Goal: Transaction & Acquisition: Purchase product/service

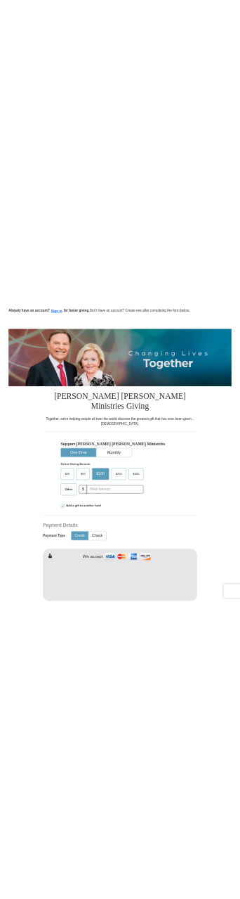
scroll to position [281, 0]
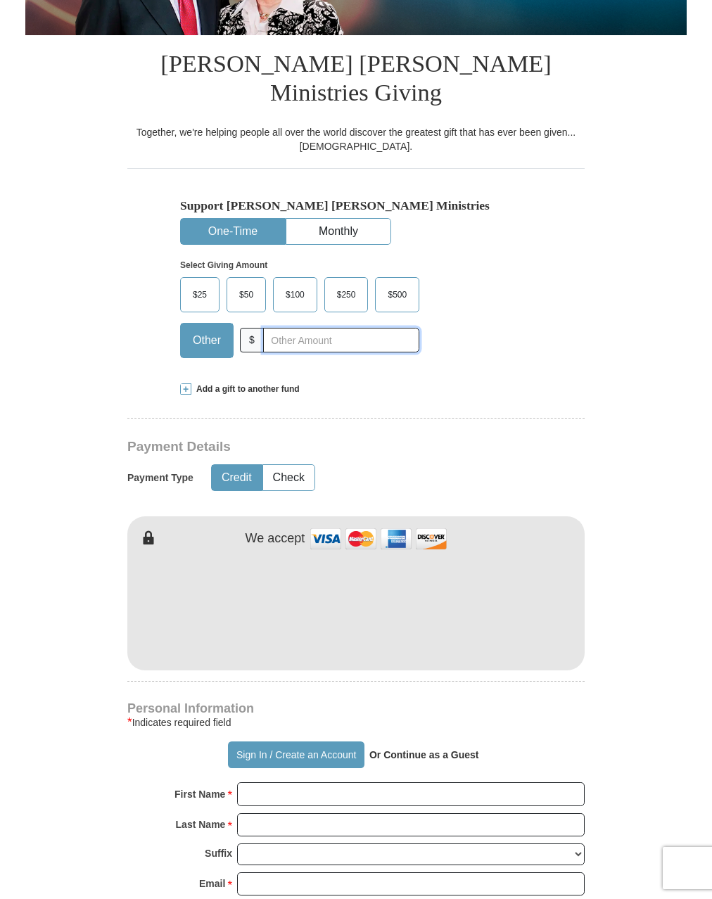
click at [306, 328] on input "text" at bounding box center [341, 340] width 156 height 25
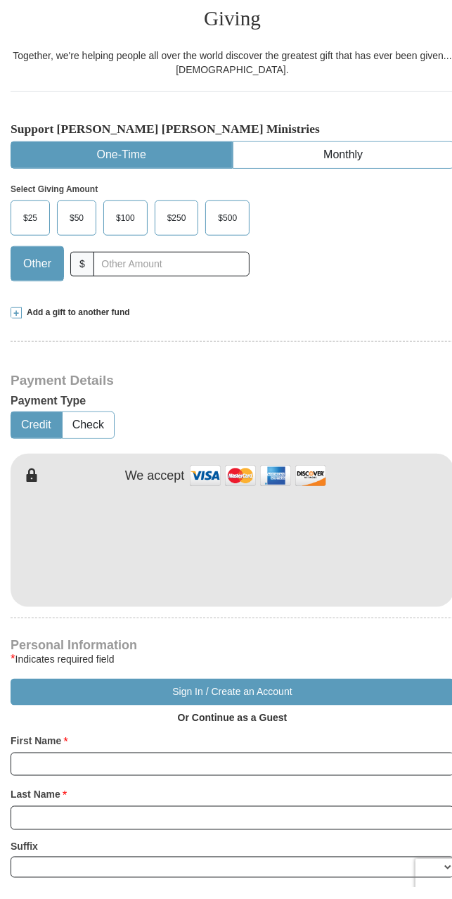
scroll to position [319, 0]
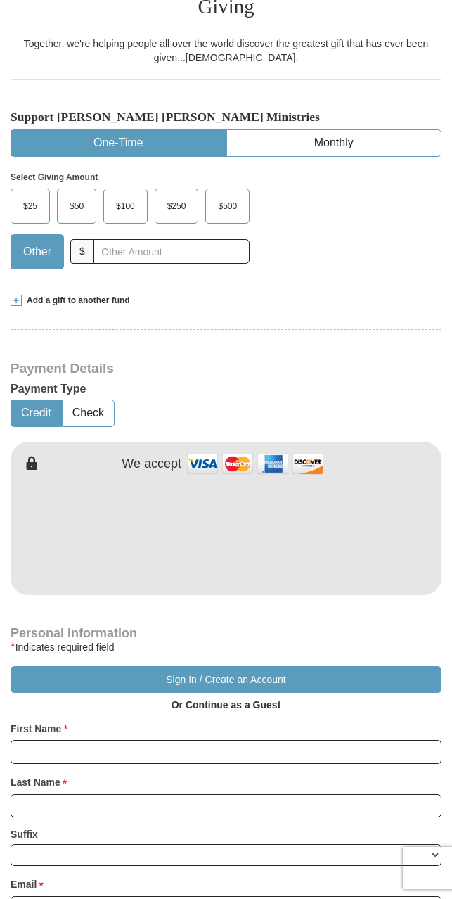
click at [38, 241] on span "Other" at bounding box center [37, 251] width 42 height 21
click at [0, 0] on input "Other" at bounding box center [0, 0] width 0 height 0
click at [38, 241] on span "Other" at bounding box center [37, 251] width 42 height 21
click at [0, 0] on input "Other" at bounding box center [0, 0] width 0 height 0
click at [38, 241] on span "Other" at bounding box center [37, 251] width 42 height 21
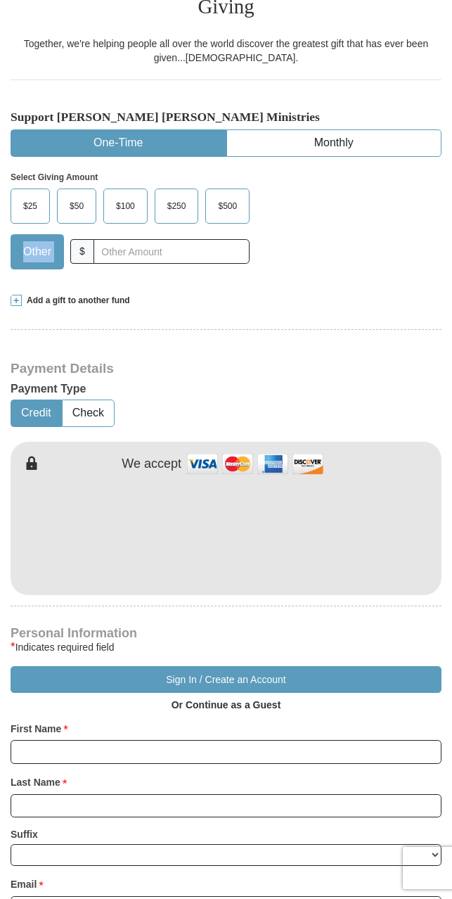
click at [0, 0] on input "Other" at bounding box center [0, 0] width 0 height 0
click at [38, 241] on span "Other" at bounding box center [37, 251] width 42 height 21
click at [0, 0] on input "Other" at bounding box center [0, 0] width 0 height 0
click at [38, 241] on span "Other" at bounding box center [37, 251] width 42 height 21
click at [0, 0] on input "Other" at bounding box center [0, 0] width 0 height 0
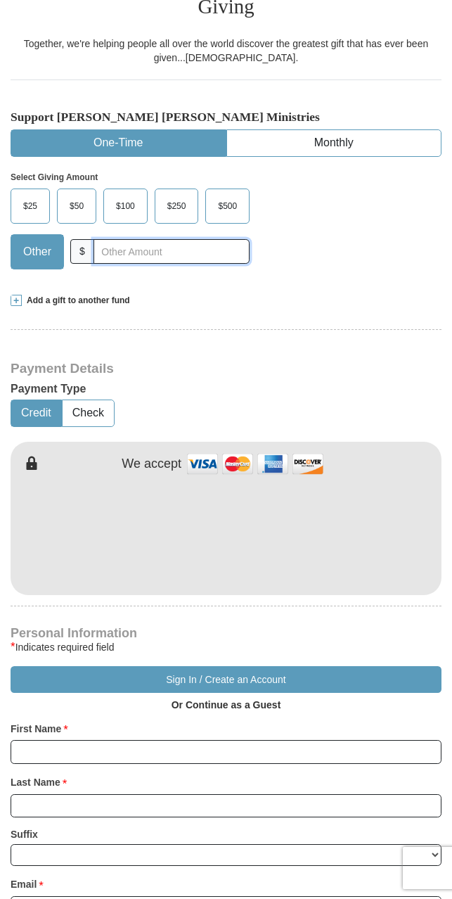
click at [103, 239] on input "text" at bounding box center [172, 251] width 156 height 25
click at [121, 239] on input "text" at bounding box center [172, 251] width 156 height 25
click at [23, 241] on span "Other" at bounding box center [37, 251] width 42 height 21
click at [0, 0] on input "Other" at bounding box center [0, 0] width 0 height 0
click at [77, 239] on span "$" at bounding box center [82, 251] width 24 height 25
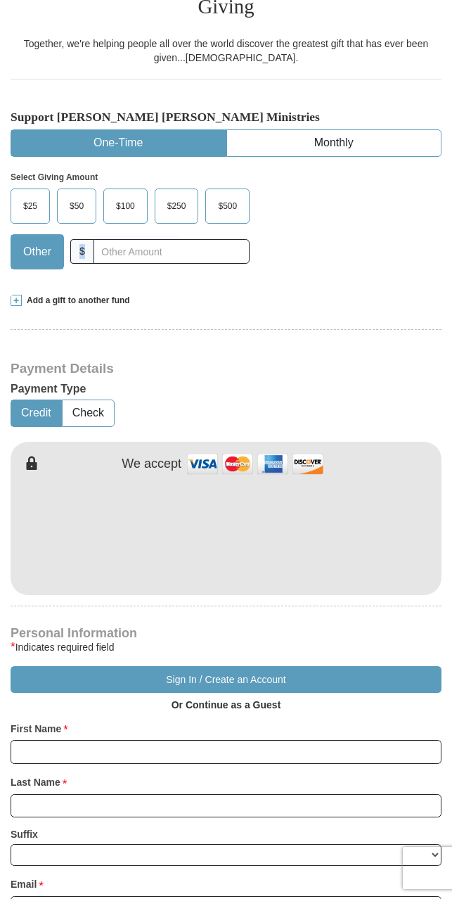
click at [77, 239] on span "$" at bounding box center [82, 251] width 24 height 25
click at [155, 239] on input "text" at bounding box center [172, 251] width 156 height 25
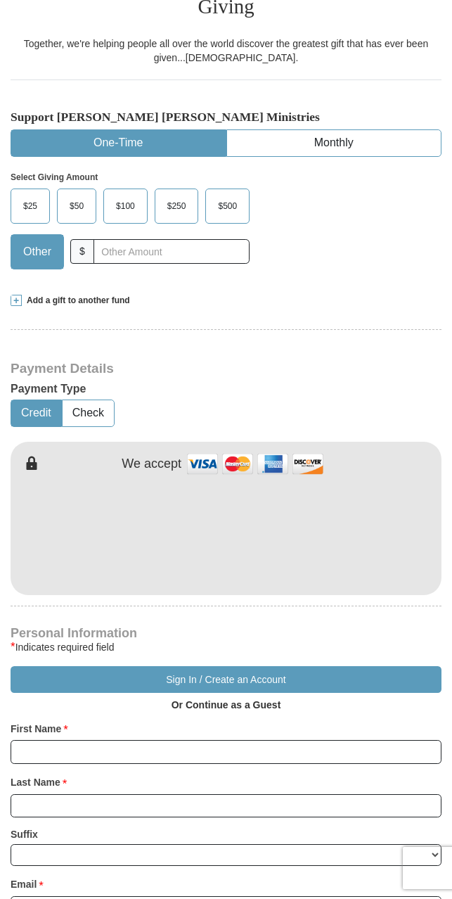
click at [120, 252] on div "$25 $50 $100 $250 $500 Other $" at bounding box center [130, 233] width 239 height 91
click at [129, 239] on input "text" at bounding box center [172, 251] width 156 height 25
click at [167, 189] on label "$250" at bounding box center [176, 206] width 43 height 34
click at [0, 0] on input "$250" at bounding box center [0, 0] width 0 height 0
click at [157, 239] on input "text" at bounding box center [172, 251] width 156 height 25
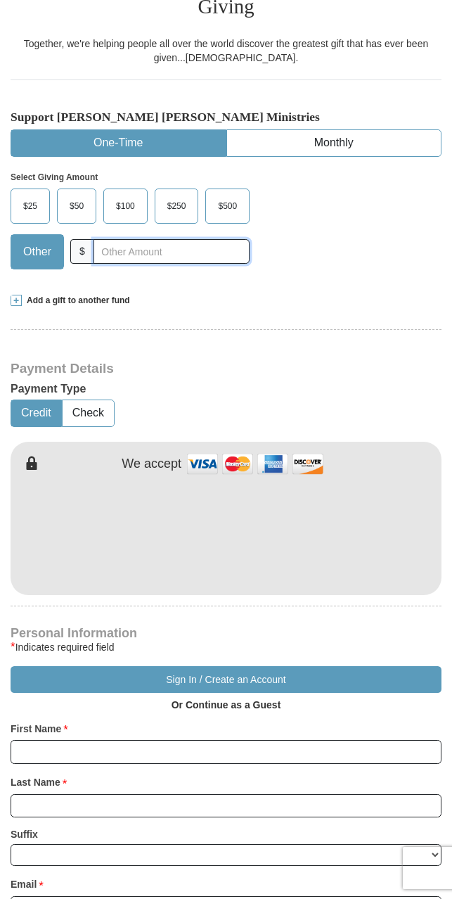
click at [157, 239] on input "text" at bounding box center [172, 251] width 156 height 25
click at [177, 195] on span "$250" at bounding box center [176, 205] width 33 height 21
click at [0, 0] on input "$250" at bounding box center [0, 0] width 0 height 0
click at [151, 239] on input "text" at bounding box center [172, 251] width 156 height 25
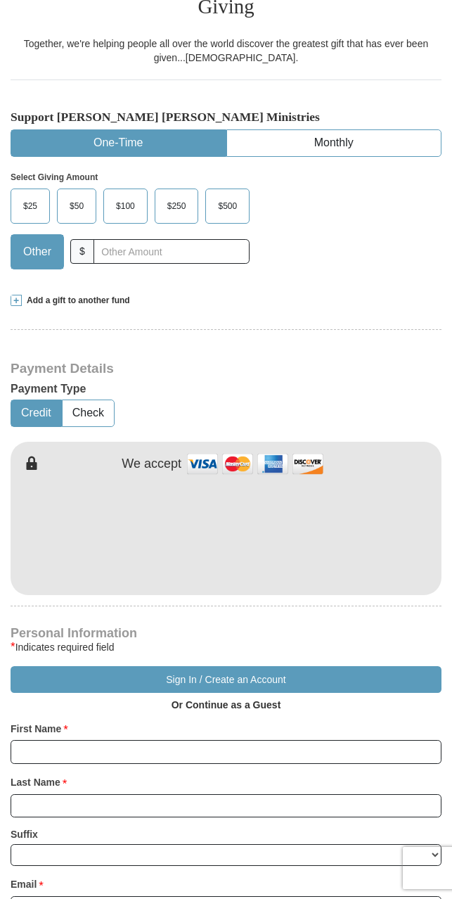
click at [447, 613] on form "Already have an account? Sign in for faster giving. Don't have an account? Crea…" at bounding box center [226, 717] width 452 height 1953
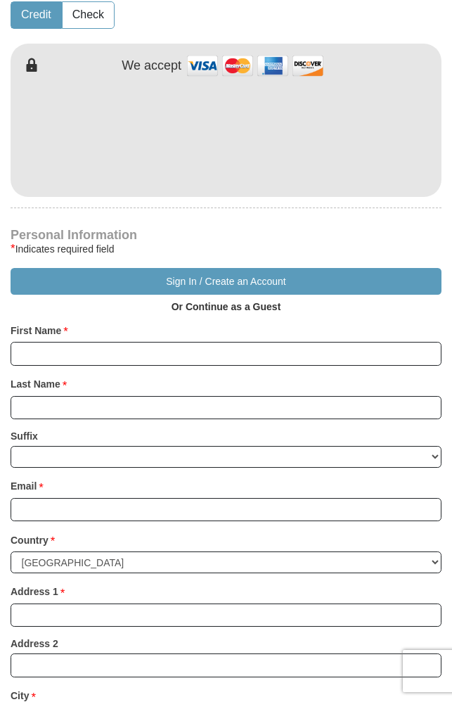
scroll to position [590, 0]
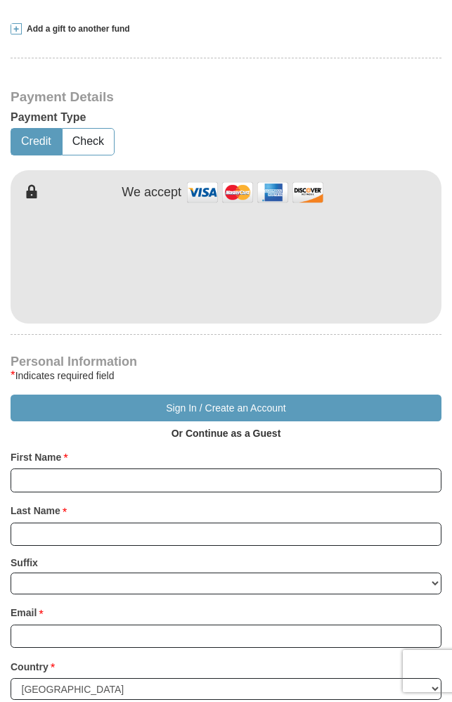
click at [196, 445] on div "First Name * Please enter First Name" at bounding box center [226, 468] width 431 height 47
click at [184, 469] on div "Personal Information * Indicates required field Sign In / Create an Account Or …" at bounding box center [226, 690] width 431 height 668
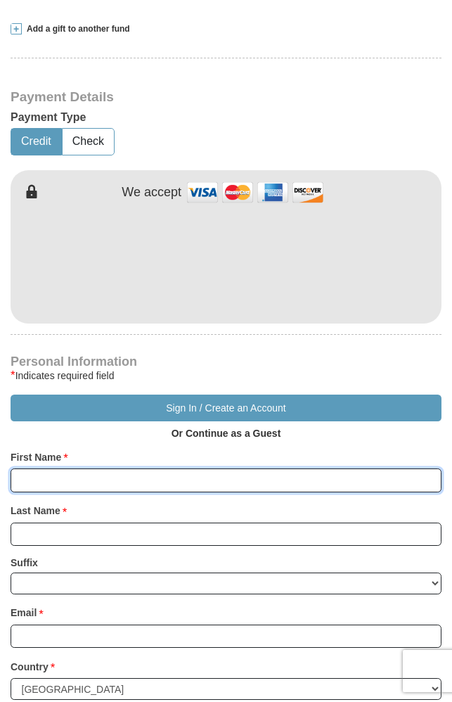
click at [188, 468] on input "First Name *" at bounding box center [226, 480] width 431 height 24
type input "ads"
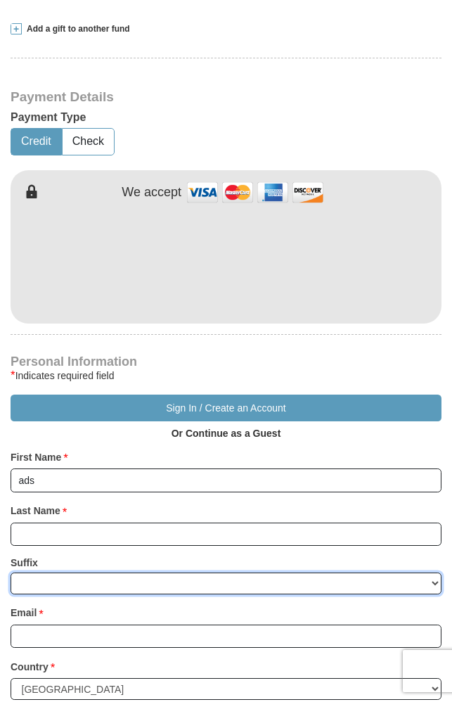
click at [89, 572] on select "Jr Sr I II III IV V VI" at bounding box center [226, 583] width 431 height 22
select select "Jr"
click at [11, 572] on select "Jr Sr I II III IV V VI" at bounding box center [226, 583] width 431 height 22
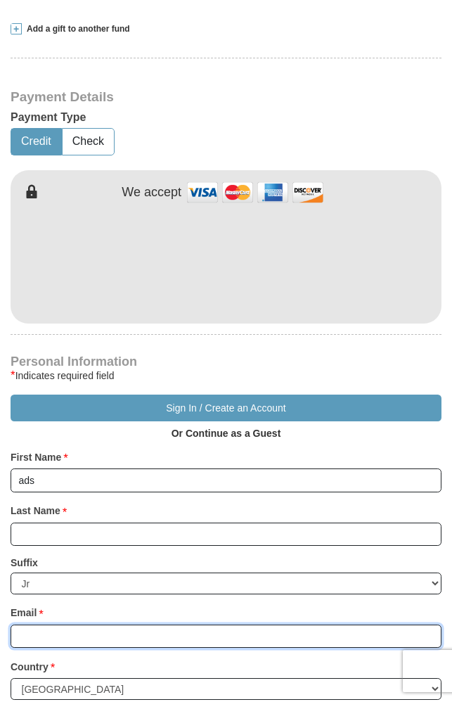
click at [117, 624] on input "Email *" at bounding box center [226, 636] width 431 height 24
type input "[EMAIL_ADDRESS][DOMAIN_NAME]"
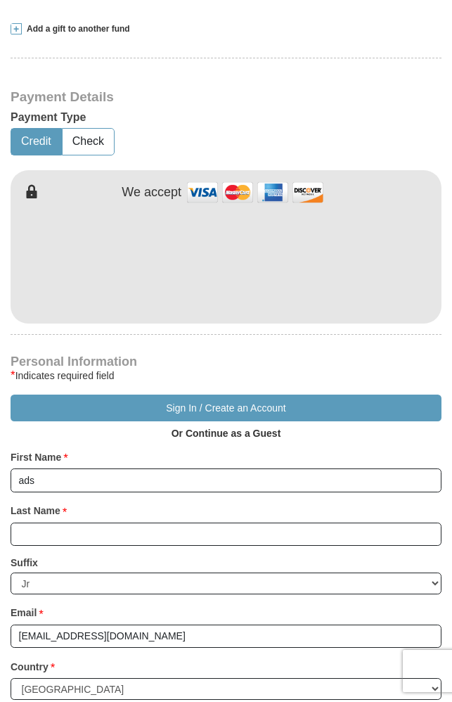
type input "[STREET_ADDRESS]"
type input "[US_STATE]"
select select "NY"
type input "10080"
type input "2124541235"
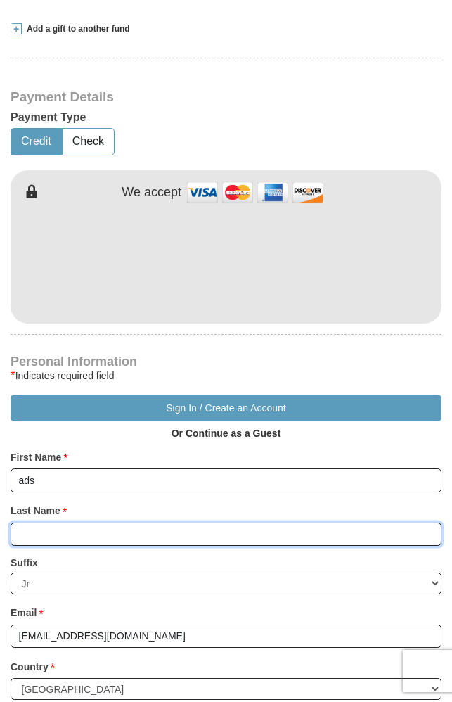
click at [95, 522] on input "Last Name *" at bounding box center [226, 534] width 431 height 24
click at [95, 522] on input "as" at bounding box center [226, 534] width 431 height 24
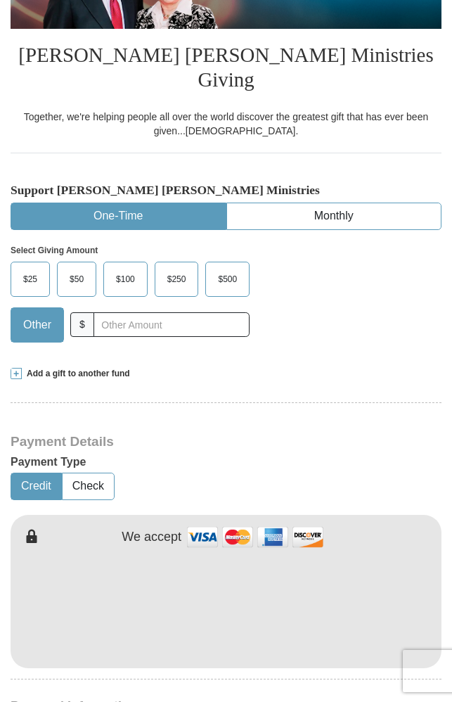
scroll to position [238, 0]
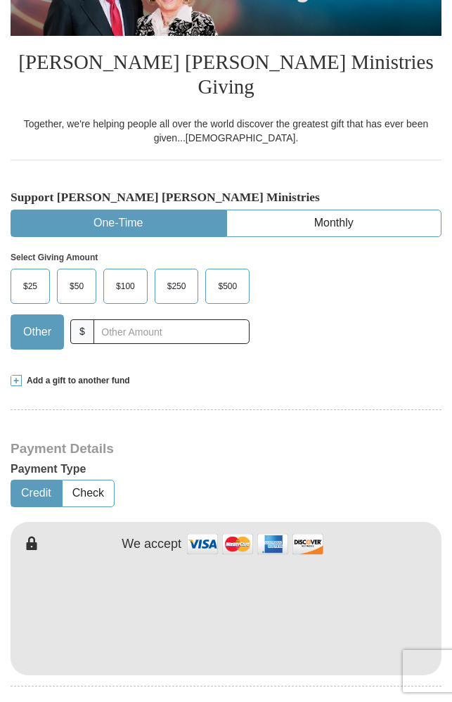
type input "asdasd"
click at [136, 319] on input "text" at bounding box center [172, 331] width 156 height 25
type input "1"
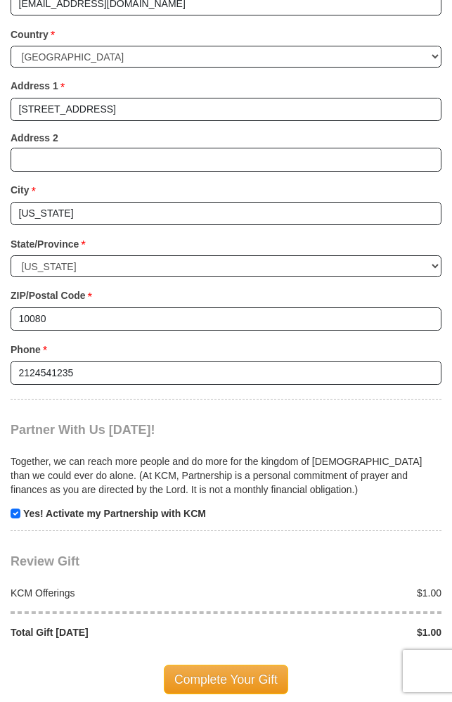
scroll to position [1223, 0]
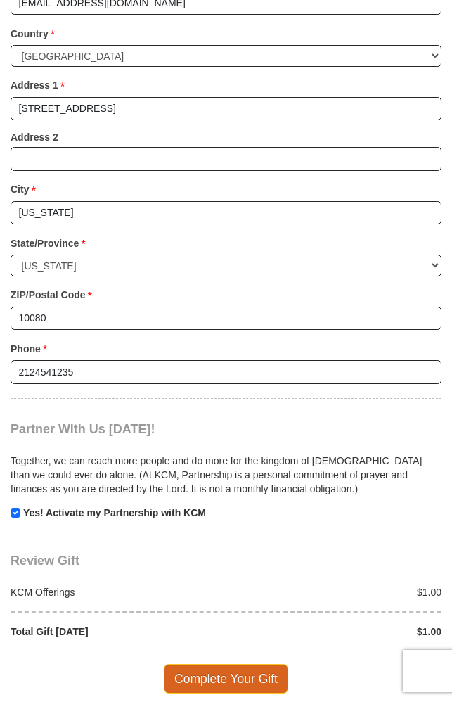
click at [222, 664] on span "Complete Your Gift" at bounding box center [226, 679] width 124 height 30
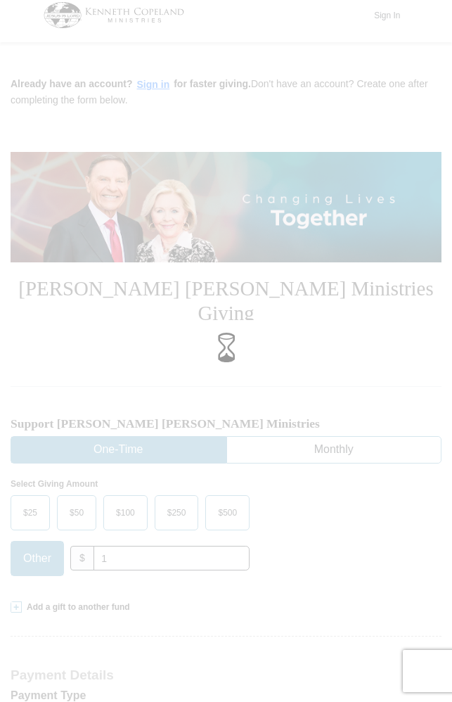
scroll to position [0, 0]
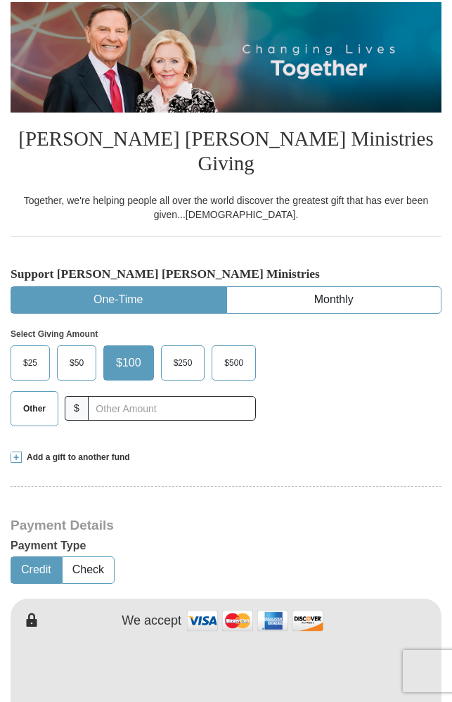
scroll to position [492, 0]
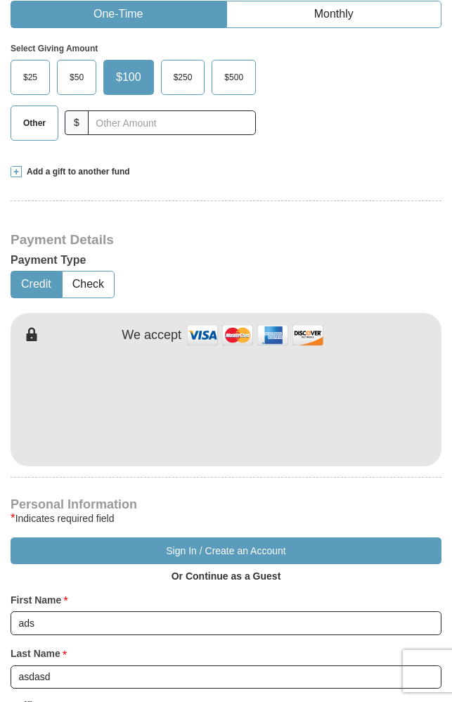
select select "NY"
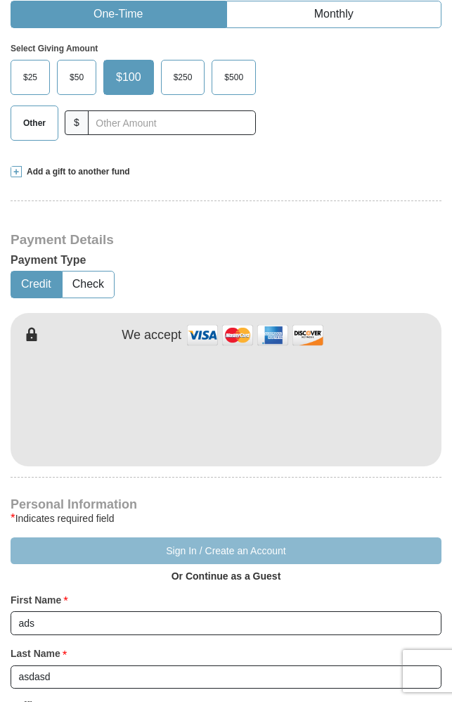
click at [311, 537] on button "Sign In / Create an Account" at bounding box center [226, 550] width 431 height 27
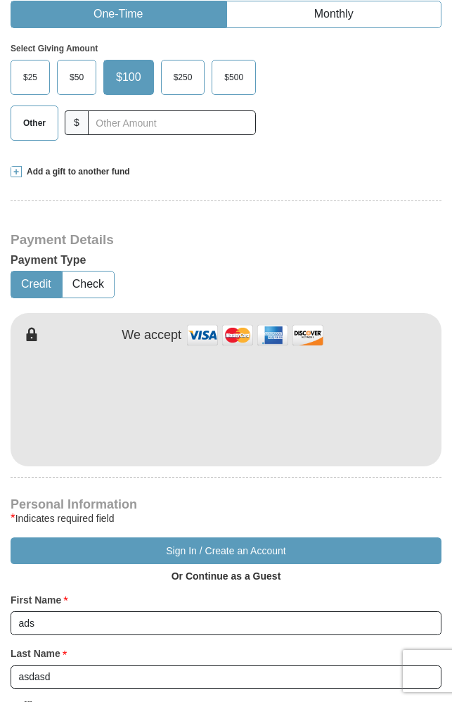
select select "NY"
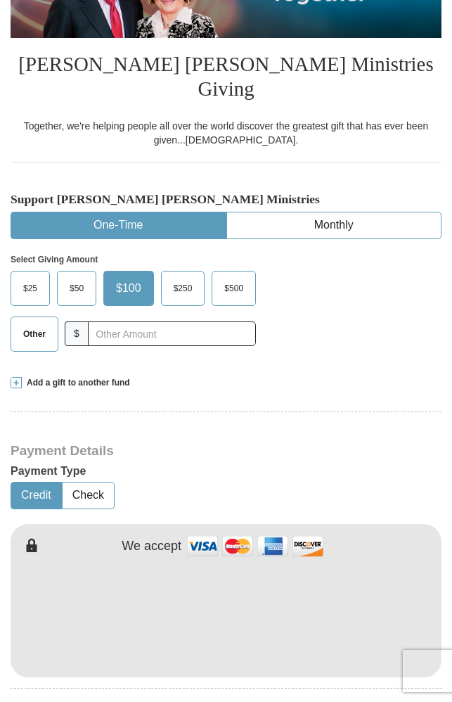
click at [181, 316] on div "Other $" at bounding box center [133, 333] width 245 height 35
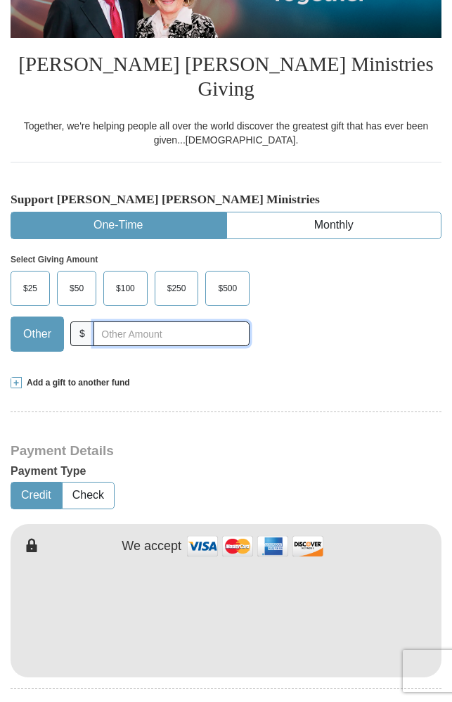
click at [167, 321] on input "text" at bounding box center [172, 333] width 156 height 25
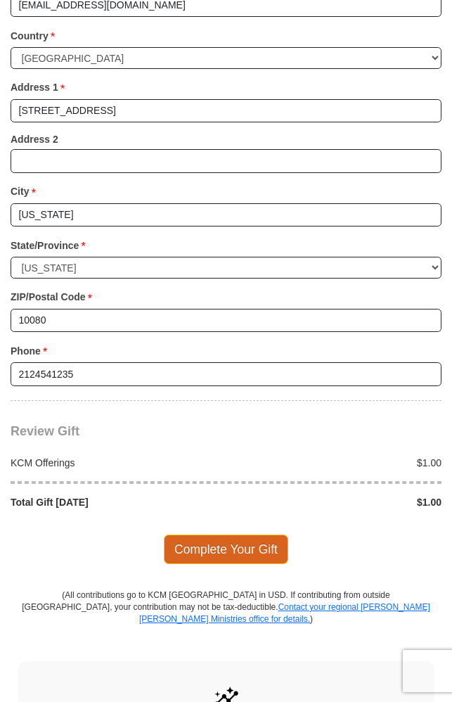
type input "1"
click at [239, 534] on span "Complete Your Gift" at bounding box center [226, 549] width 124 height 30
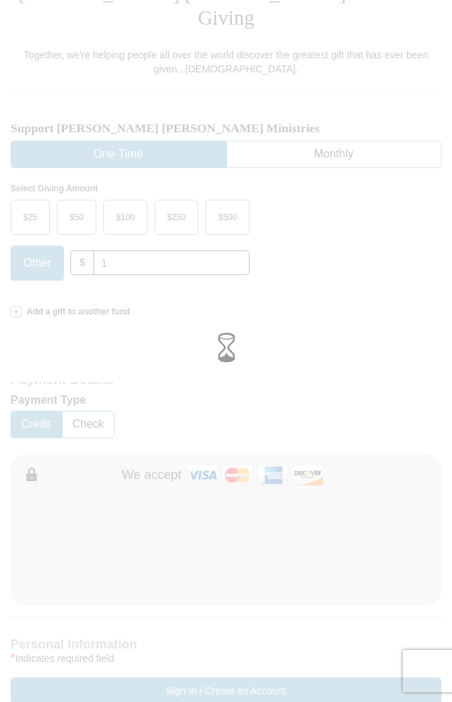
scroll to position [352, 0]
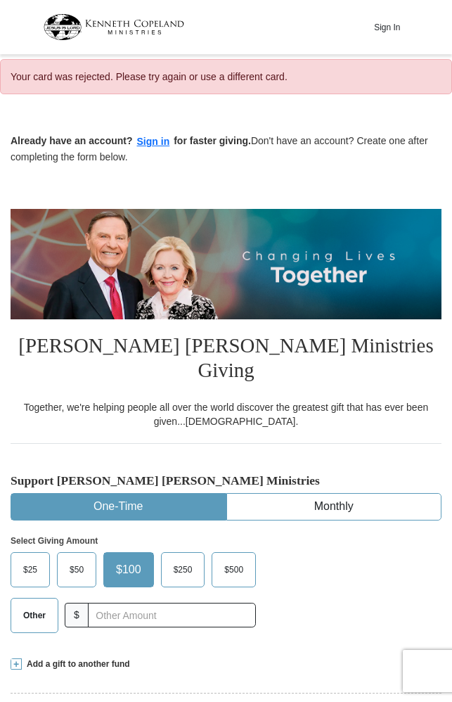
select select "NY"
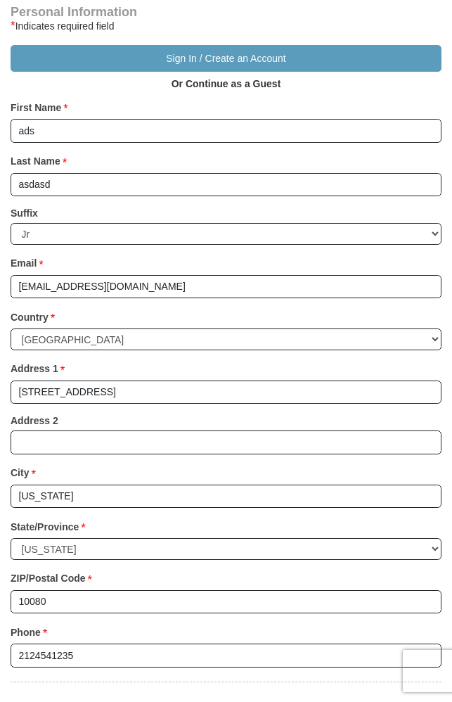
scroll to position [1477, 0]
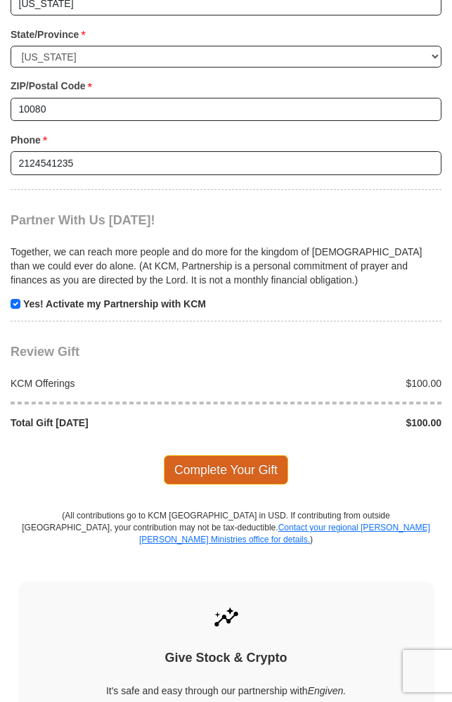
click at [239, 455] on span "Complete Your Gift" at bounding box center [226, 470] width 124 height 30
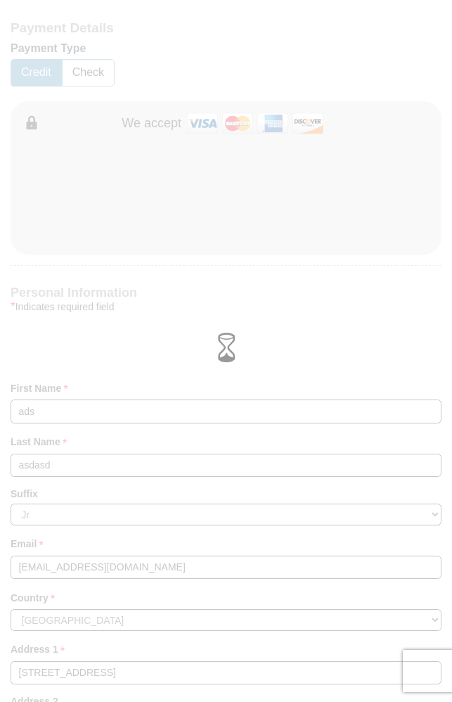
scroll to position [703, 0]
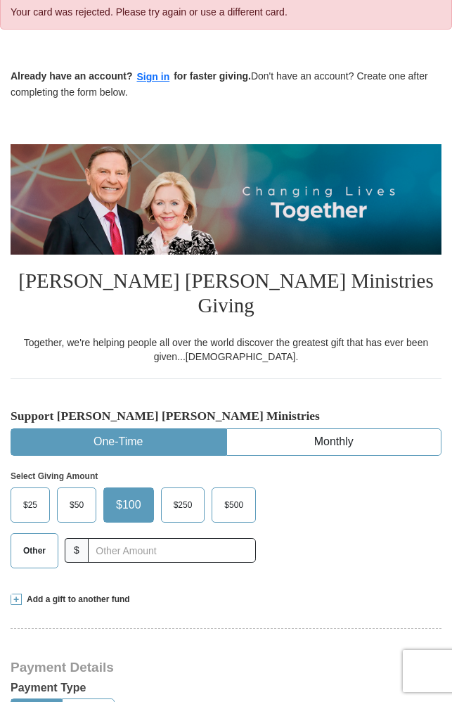
scroll to position [70, 0]
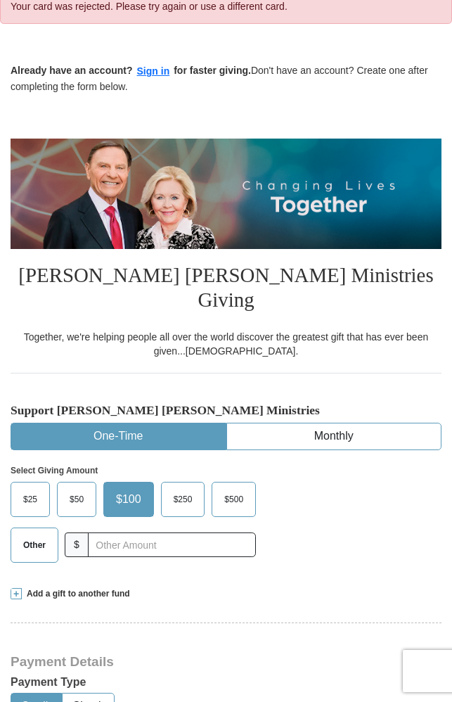
select select "NY"
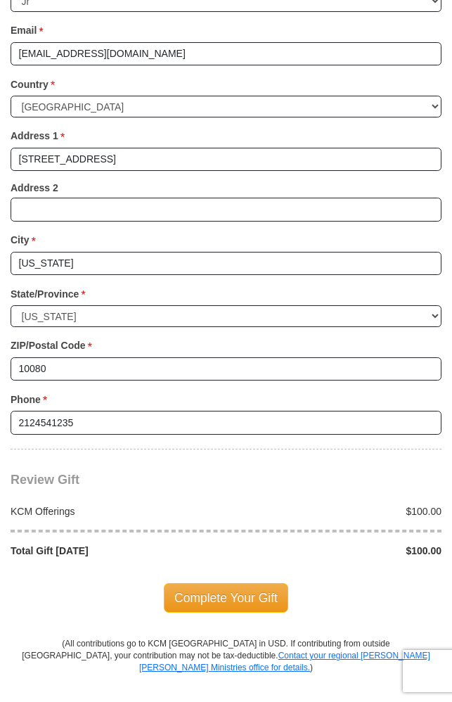
scroll to position [1547, 0]
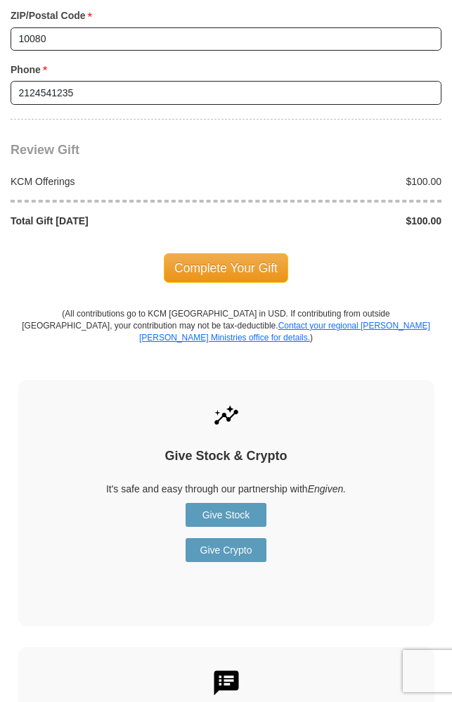
click at [261, 264] on div "Complete Your Gift" at bounding box center [226, 268] width 431 height 80
click at [267, 253] on span "Complete Your Gift" at bounding box center [226, 268] width 124 height 30
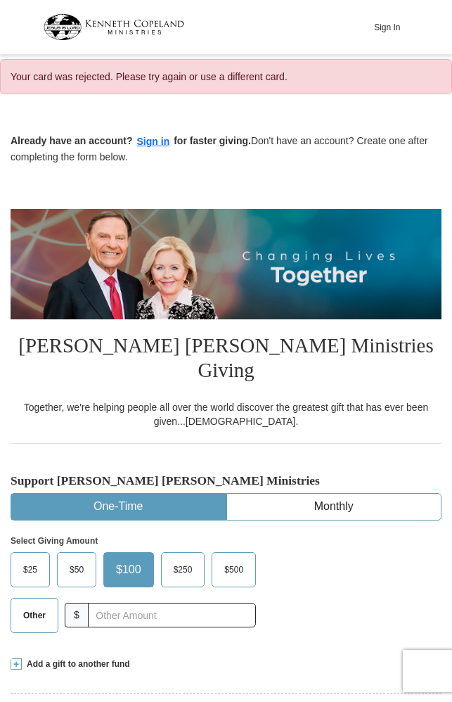
select select "NY"
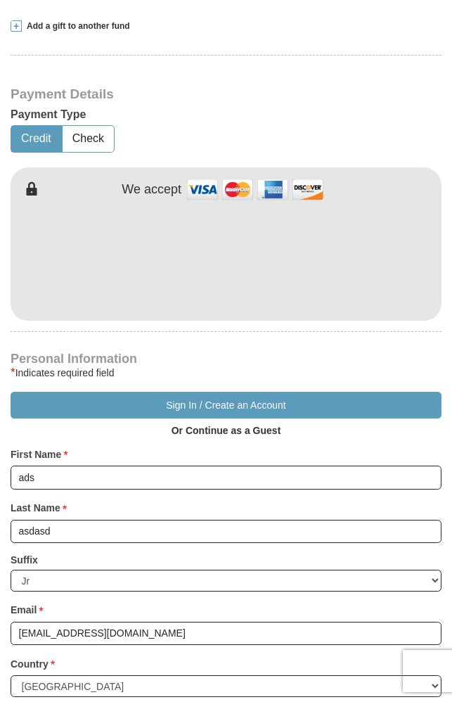
scroll to position [492, 0]
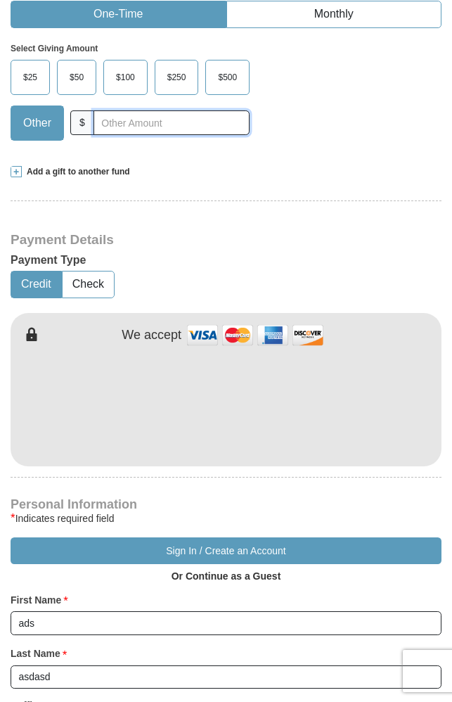
click at [165, 110] on input "text" at bounding box center [172, 122] width 156 height 25
type input "1"
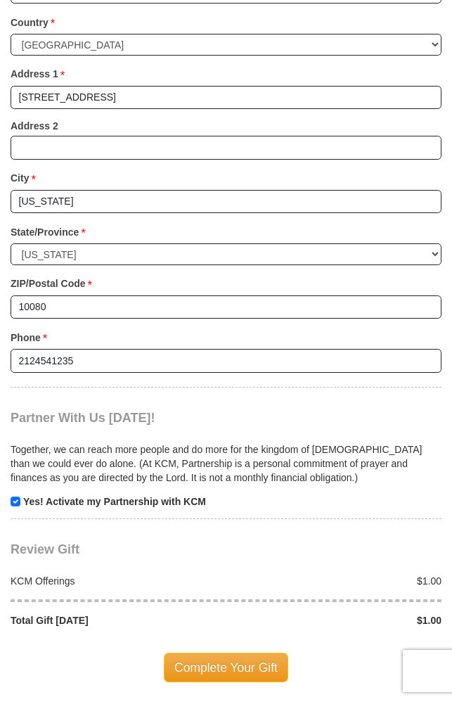
scroll to position [1547, 0]
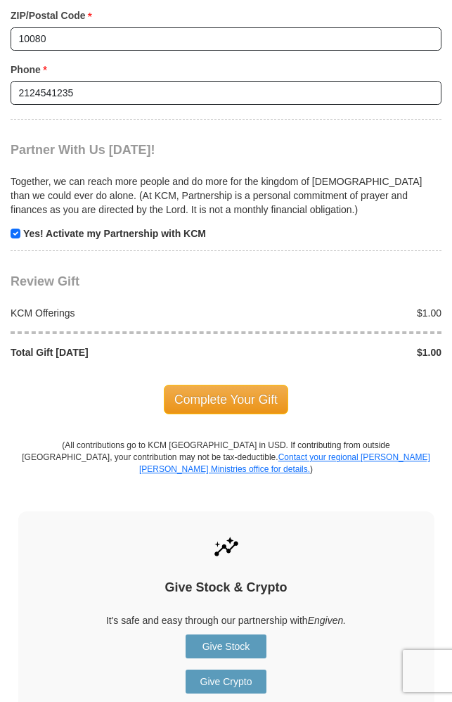
click at [248, 440] on p "(All contributions go to KCM USA in USD. If contributing from outside the Unite…" at bounding box center [226, 458] width 410 height 36
click at [249, 398] on div "Complete Your Gift" at bounding box center [226, 399] width 431 height 80
click at [255, 390] on span "Complete Your Gift" at bounding box center [226, 400] width 124 height 30
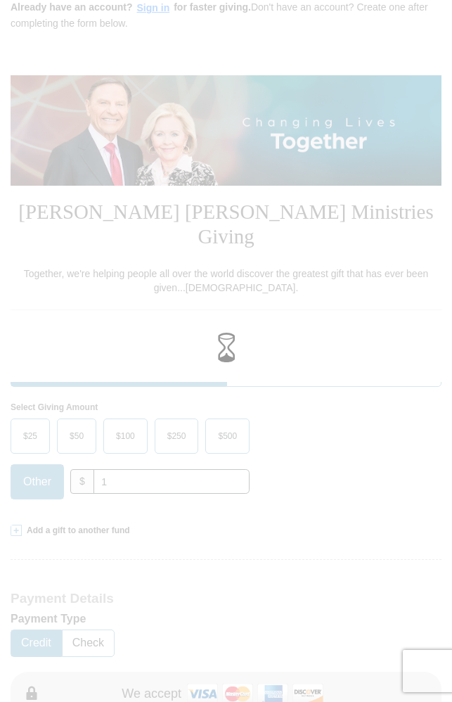
scroll to position [0, 0]
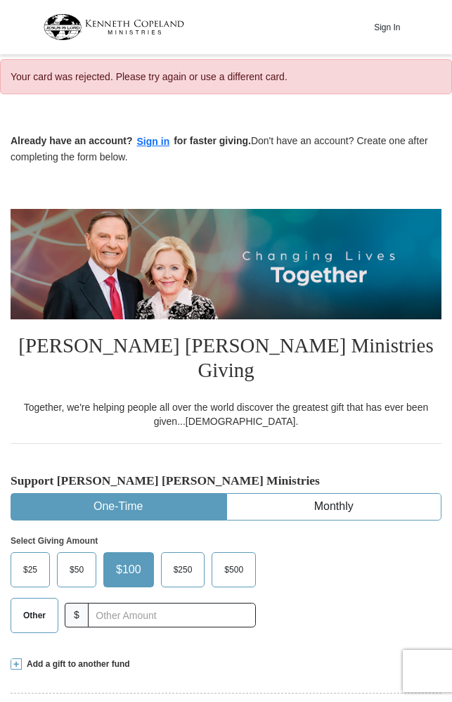
select select "NY"
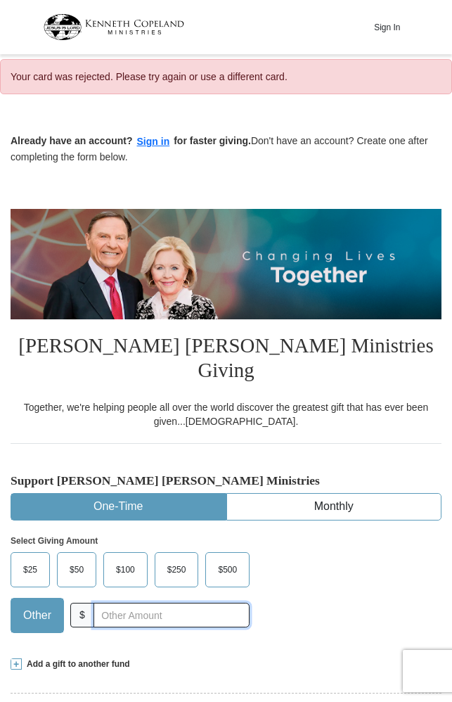
click at [203, 603] on input "text" at bounding box center [172, 615] width 156 height 25
type input "1"
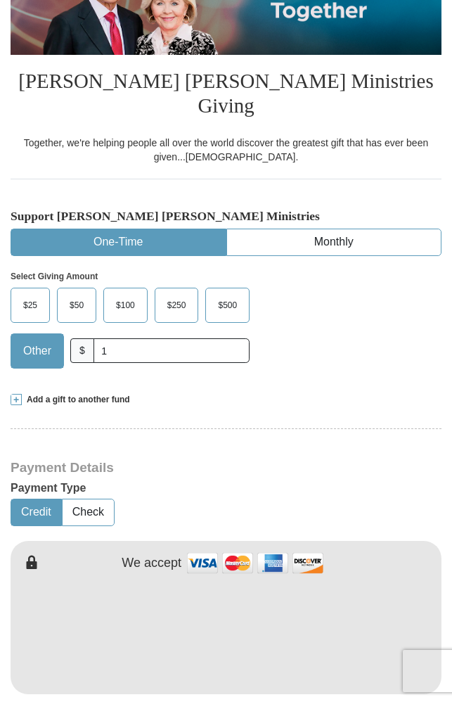
scroll to position [633, 0]
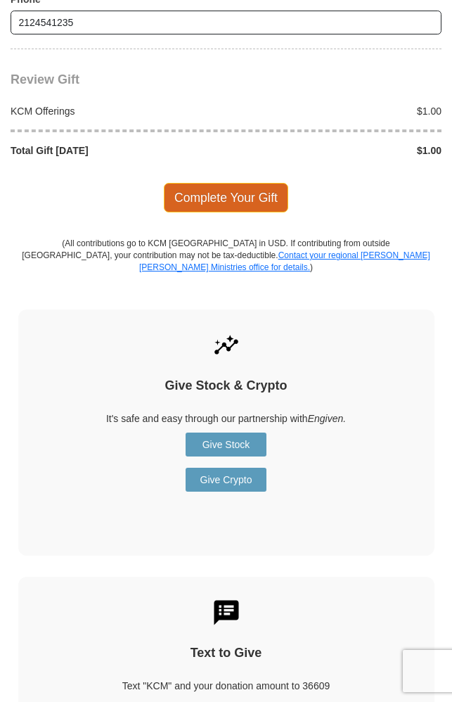
click at [250, 183] on span "Complete Your Gift" at bounding box center [226, 198] width 124 height 30
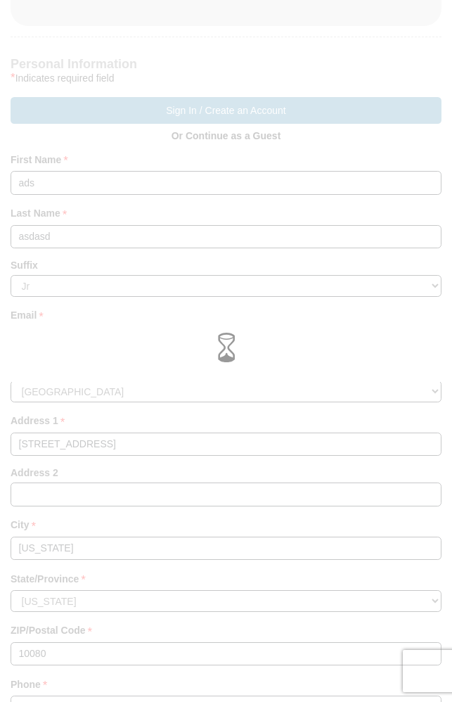
scroll to position [914, 0]
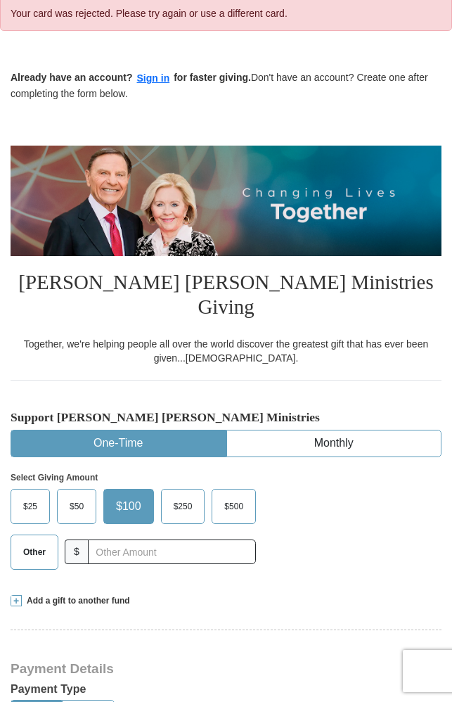
select select "NY"
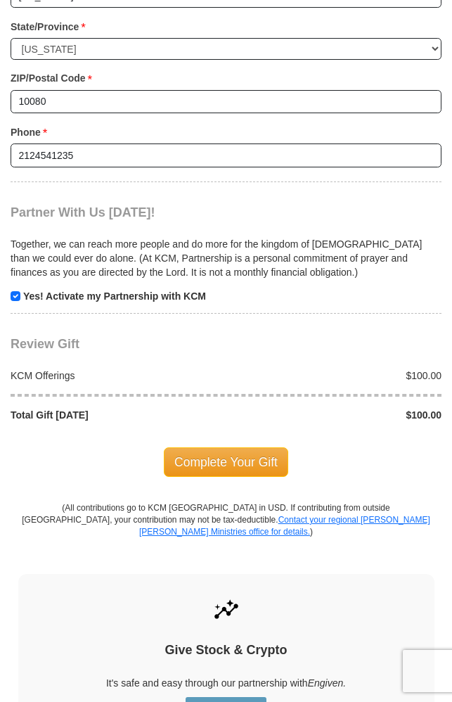
scroll to position [1758, 0]
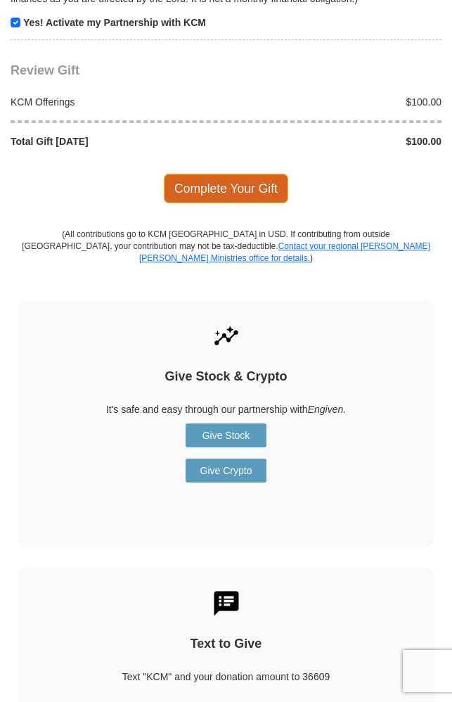
click at [254, 174] on span "Complete Your Gift" at bounding box center [226, 189] width 124 height 30
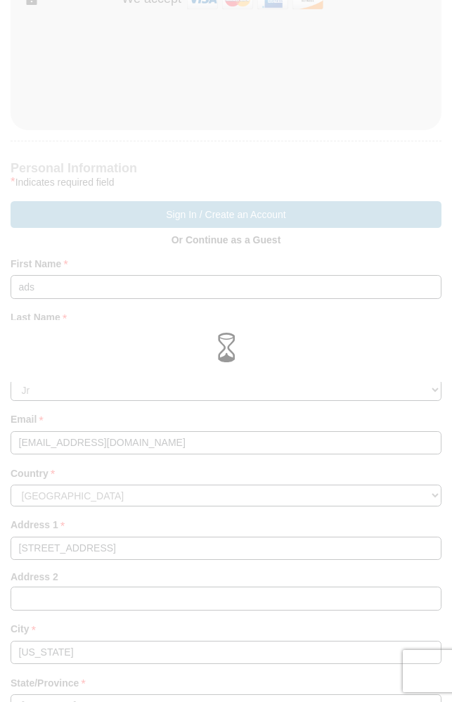
scroll to position [633, 0]
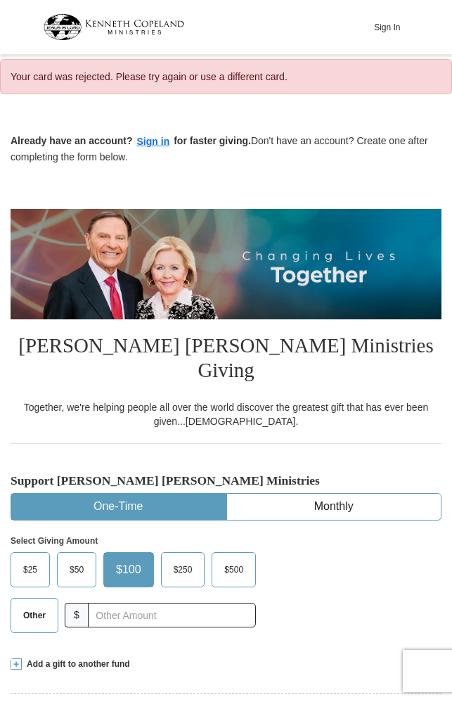
select select "NY"
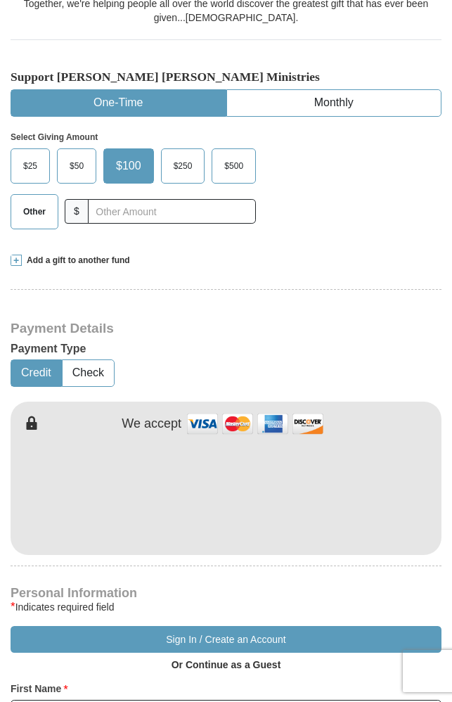
scroll to position [422, 0]
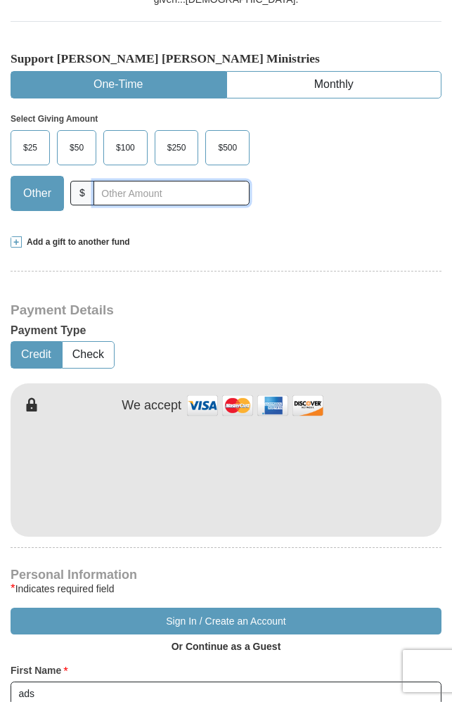
click at [136, 181] on input "text" at bounding box center [172, 193] width 156 height 25
type input "1"
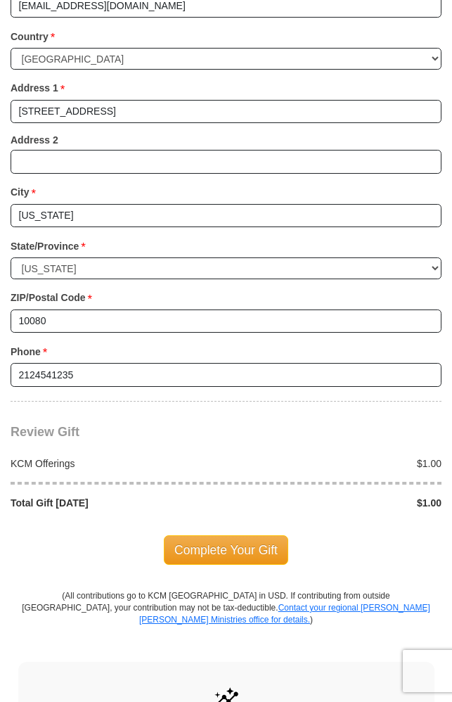
scroll to position [1266, 0]
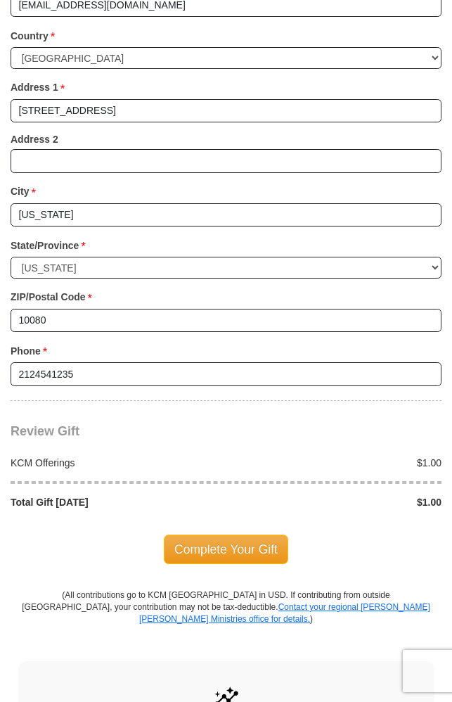
click at [190, 509] on div "Complete Your Gift" at bounding box center [226, 549] width 431 height 80
click at [190, 534] on span "Complete Your Gift" at bounding box center [226, 549] width 124 height 30
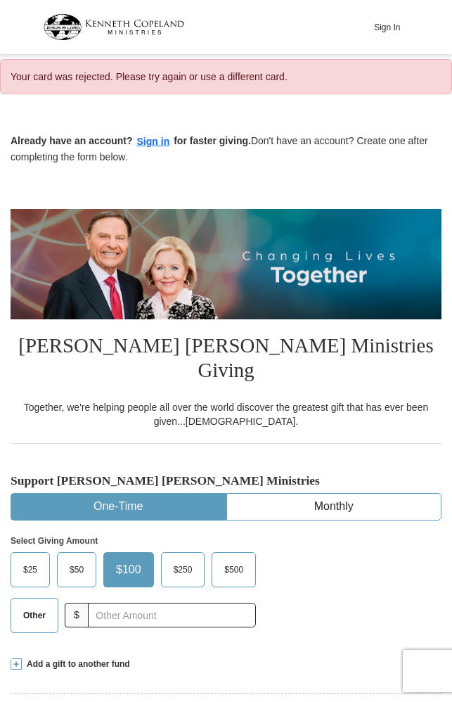
select select "NY"
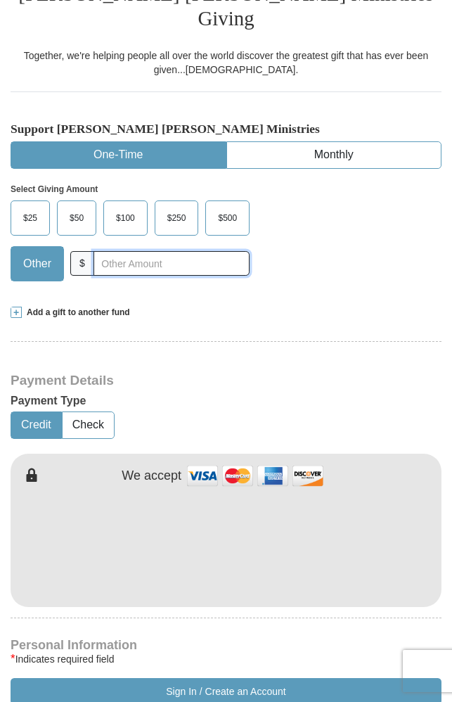
click at [144, 251] on input "text" at bounding box center [172, 263] width 156 height 25
type input "1"
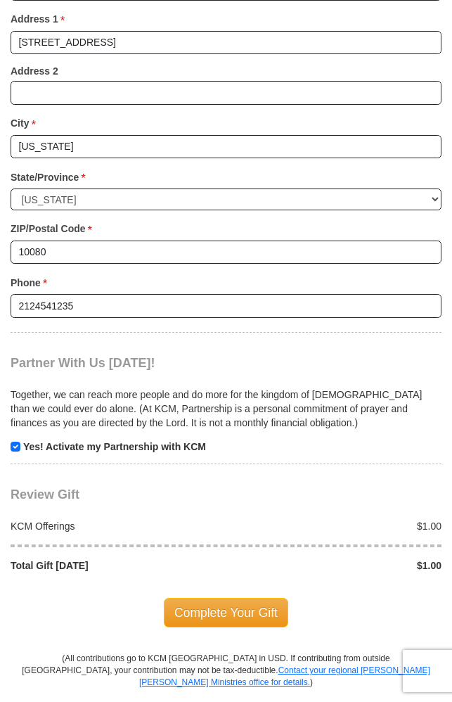
scroll to position [1547, 0]
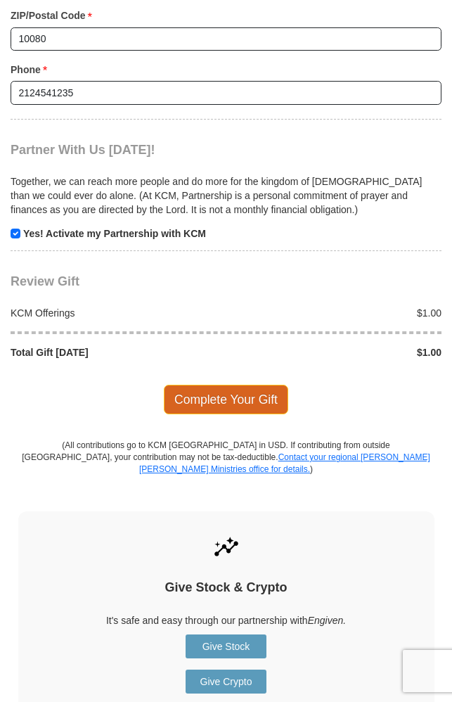
click at [223, 385] on span "Complete Your Gift" at bounding box center [226, 400] width 124 height 30
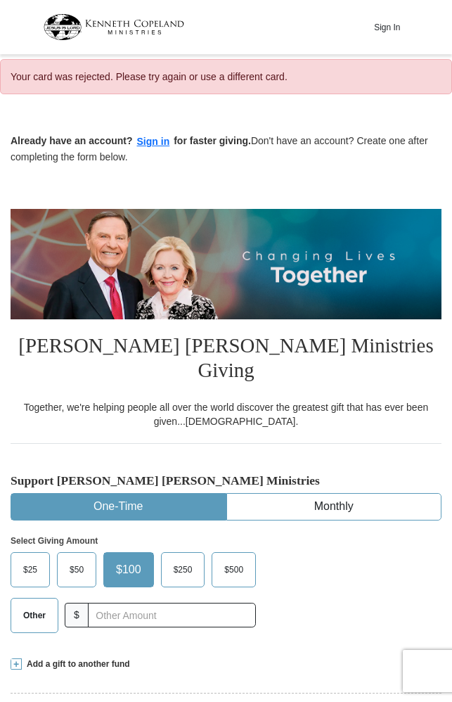
select select "NY"
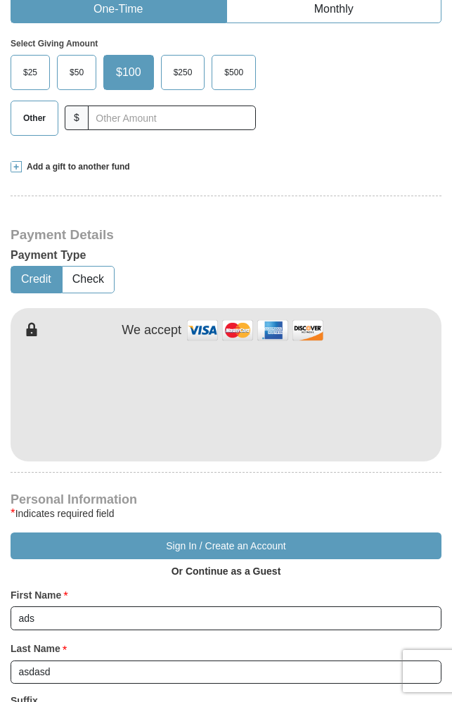
scroll to position [492, 0]
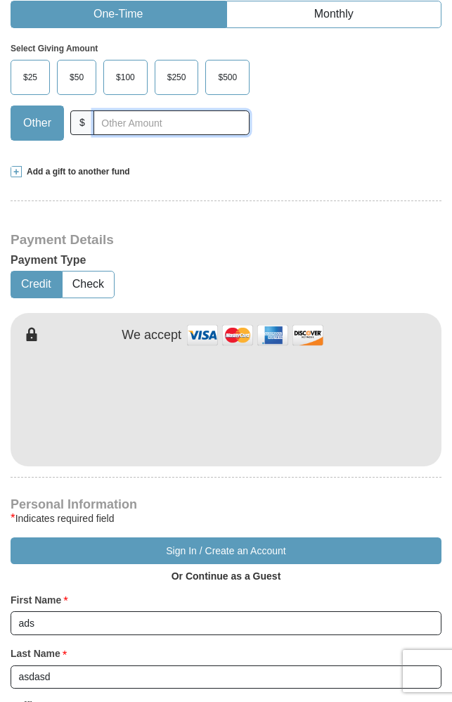
click at [169, 110] on input "text" at bounding box center [172, 122] width 156 height 25
type input "1"
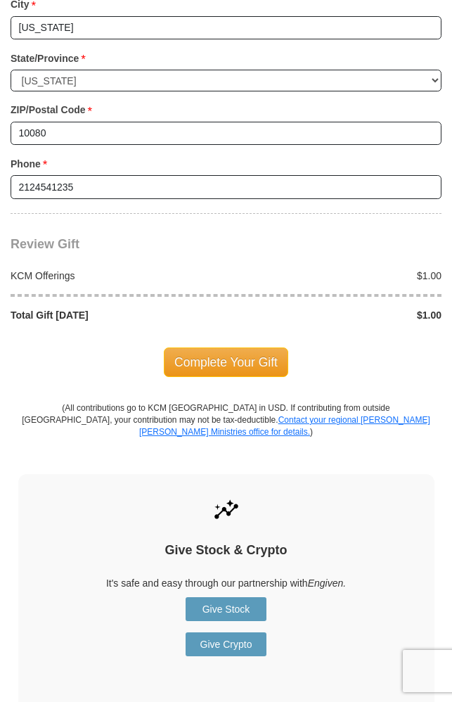
scroll to position [1477, 0]
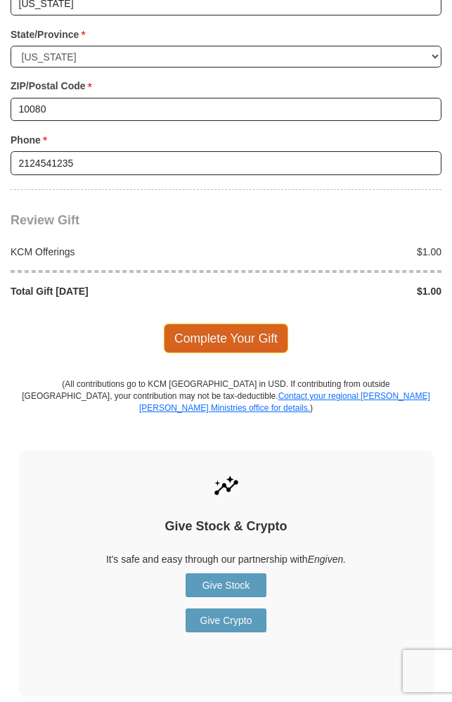
click at [243, 323] on span "Complete Your Gift" at bounding box center [226, 338] width 124 height 30
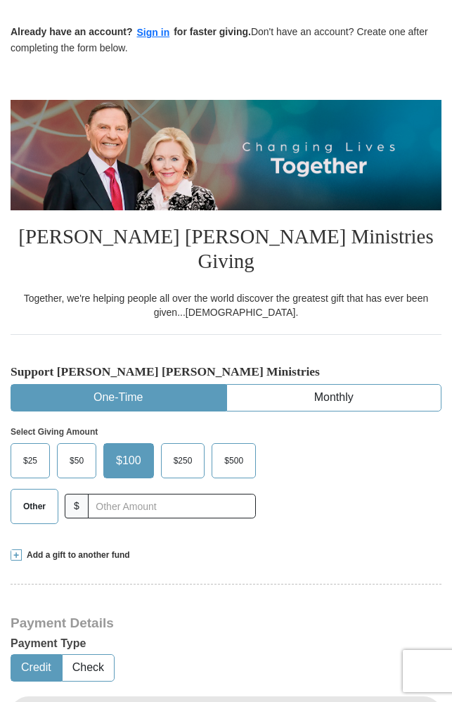
scroll to position [141, 0]
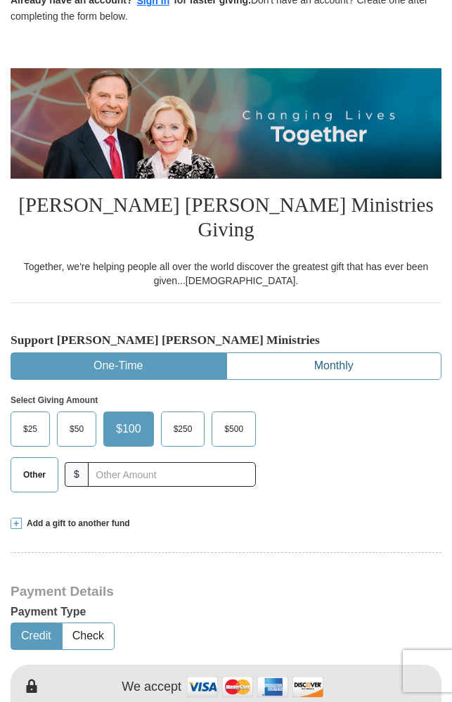
select select "NY"
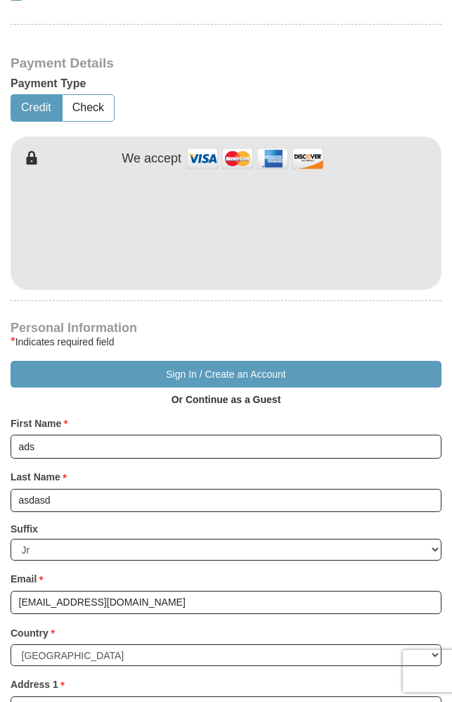
scroll to position [563, 0]
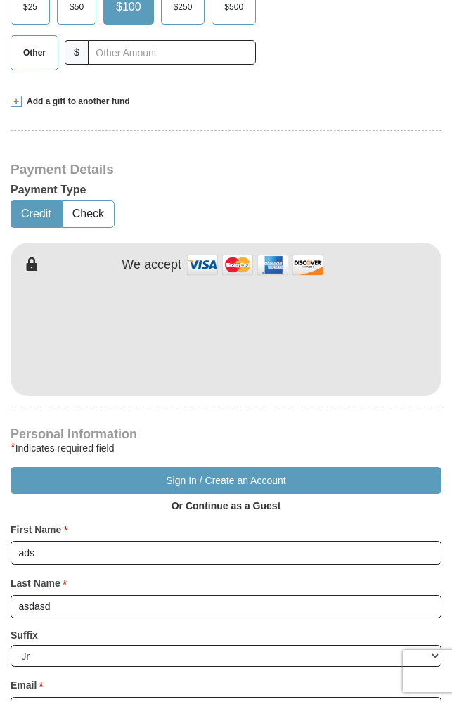
click at [191, 250] on img at bounding box center [255, 265] width 141 height 30
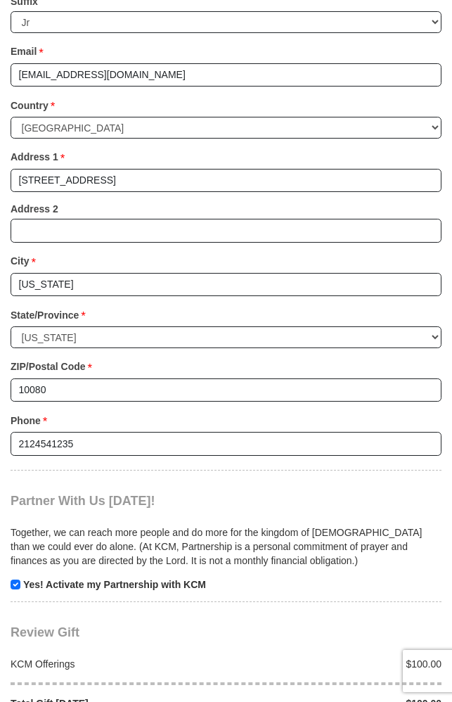
scroll to position [1758, 0]
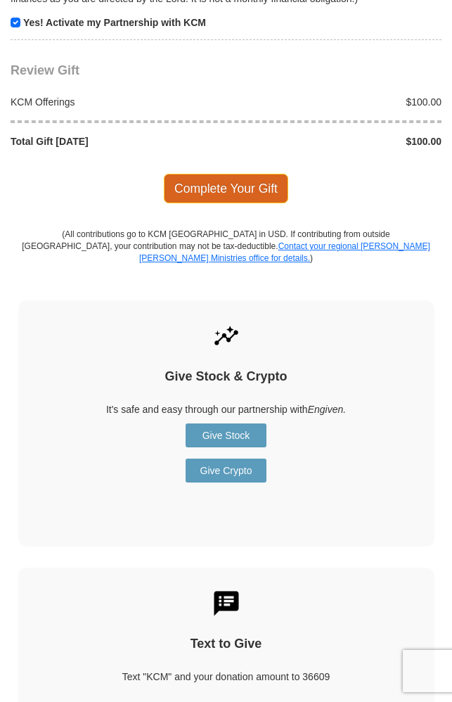
click at [240, 174] on span "Complete Your Gift" at bounding box center [226, 189] width 124 height 30
